Goal: Communication & Community: Participate in discussion

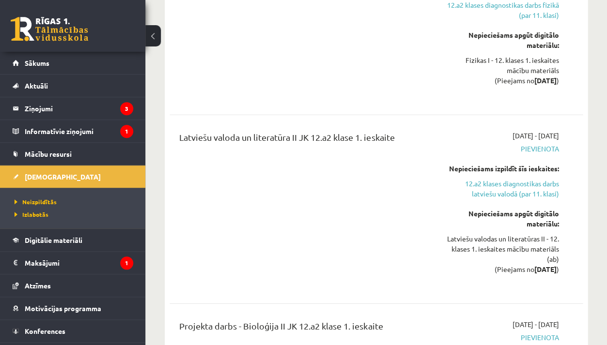
scroll to position [19, 0]
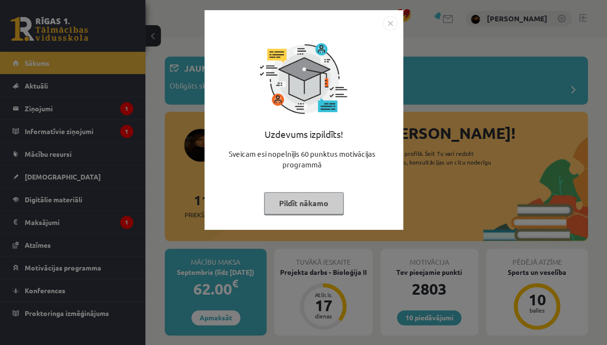
click at [463, 137] on div "Uzdevums izpildīts! Sveicam esi nopelnījis 60 punktus motivācijas programmā Pil…" at bounding box center [303, 172] width 607 height 345
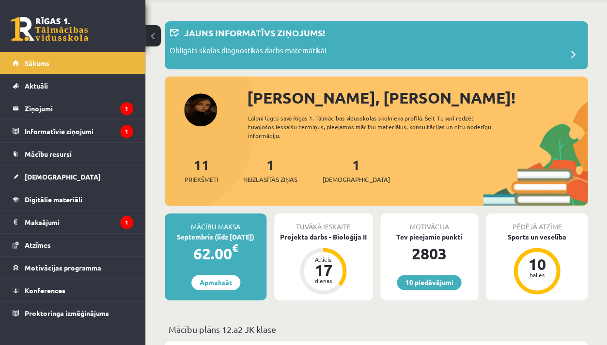
scroll to position [36, 0]
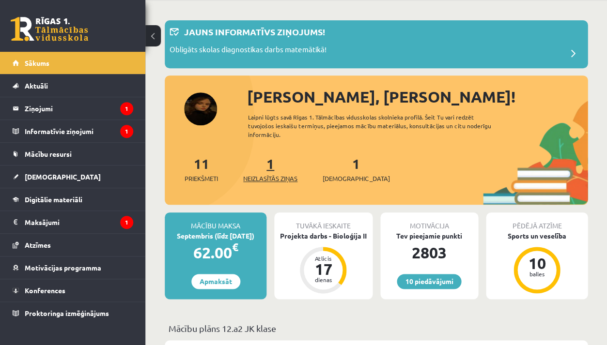
click at [276, 165] on link "1 Neizlasītās ziņas" at bounding box center [270, 169] width 54 height 29
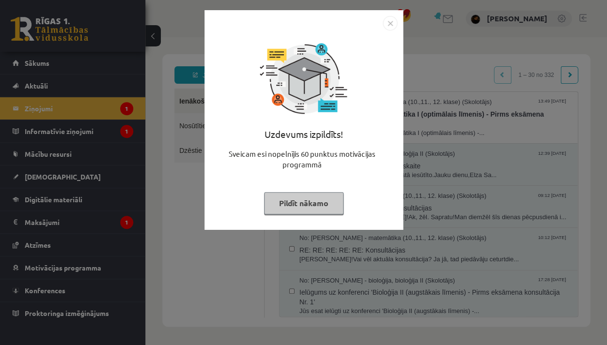
click at [386, 22] on img "Close" at bounding box center [390, 23] width 15 height 15
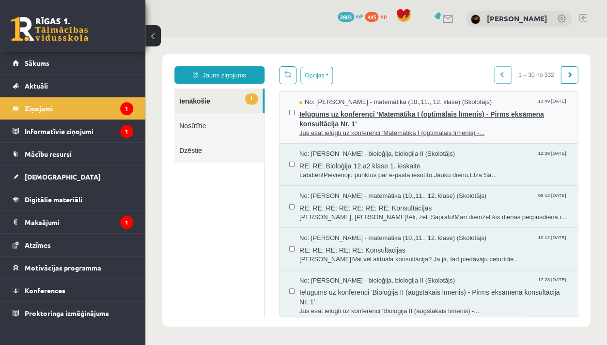
click at [350, 115] on span "Ielūgums uz konferenci 'Matemātika I (optimālais līmenis) - Pirms eksāmena kons…" at bounding box center [433, 118] width 268 height 22
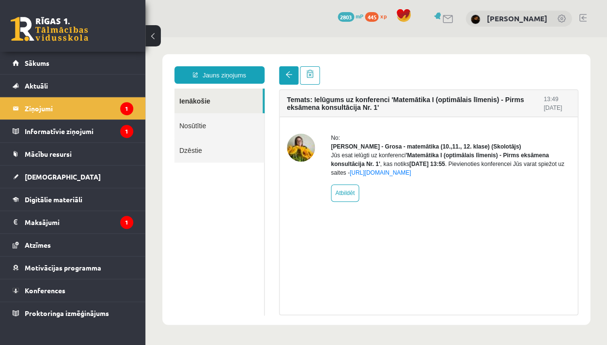
click at [288, 74] on span at bounding box center [288, 74] width 7 height 7
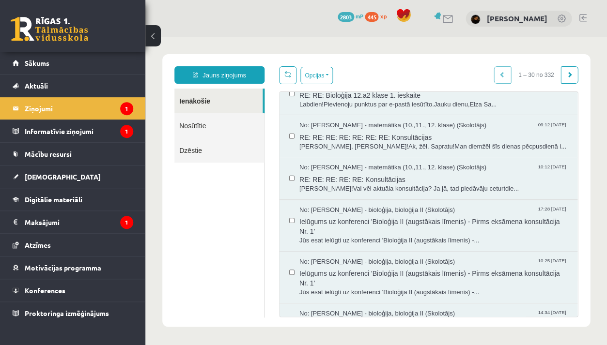
scroll to position [72, 0]
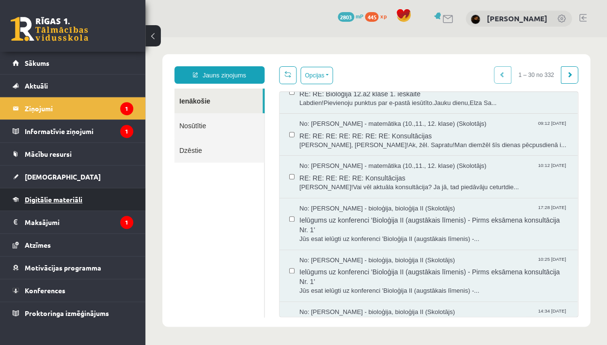
click at [47, 200] on span "Digitālie materiāli" at bounding box center [54, 199] width 58 height 9
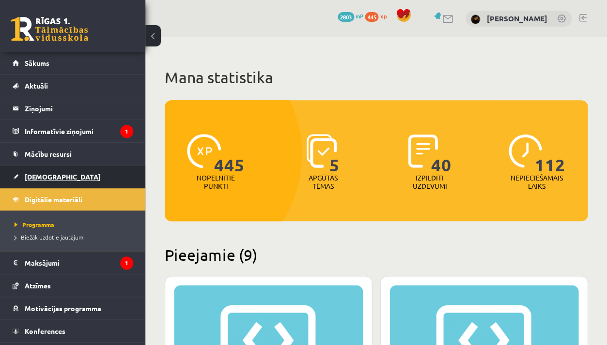
click at [50, 174] on span "[DEMOGRAPHIC_DATA]" at bounding box center [63, 176] width 76 height 9
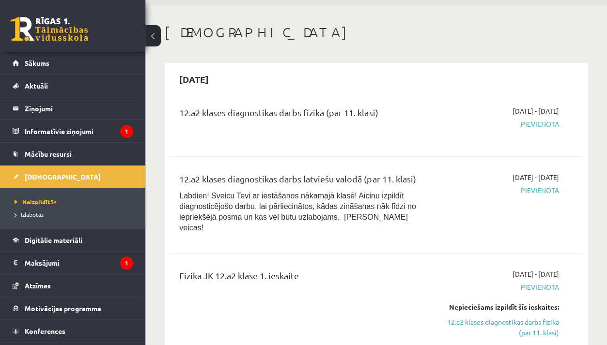
scroll to position [63, 0]
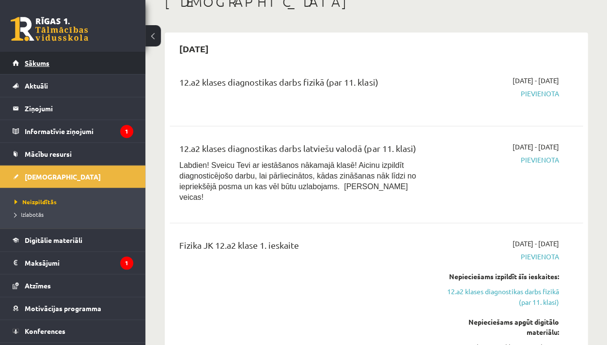
click at [69, 63] on link "Sākums" at bounding box center [73, 63] width 121 height 22
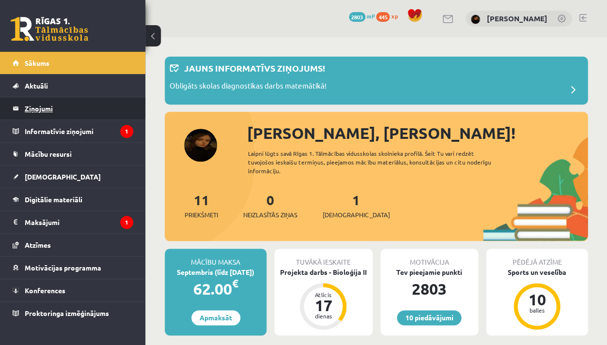
click at [60, 117] on legend "Ziņojumi 0" at bounding box center [79, 108] width 108 height 22
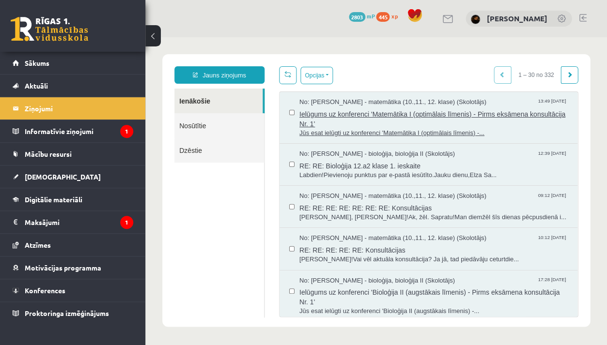
click at [331, 132] on span "Jūs esat ielūgti uz konferenci 'Matemātika I (optimālais līmenis) -..." at bounding box center [433, 133] width 268 height 9
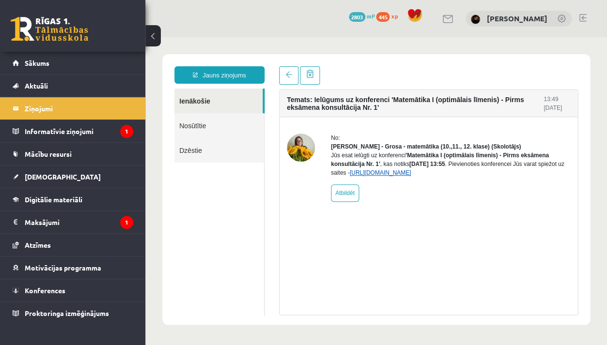
click at [411, 176] on link "https://eskola.r1tv.lv/conferences/4965/join" at bounding box center [379, 172] width 61 height 7
